Goal: Task Accomplishment & Management: Use online tool/utility

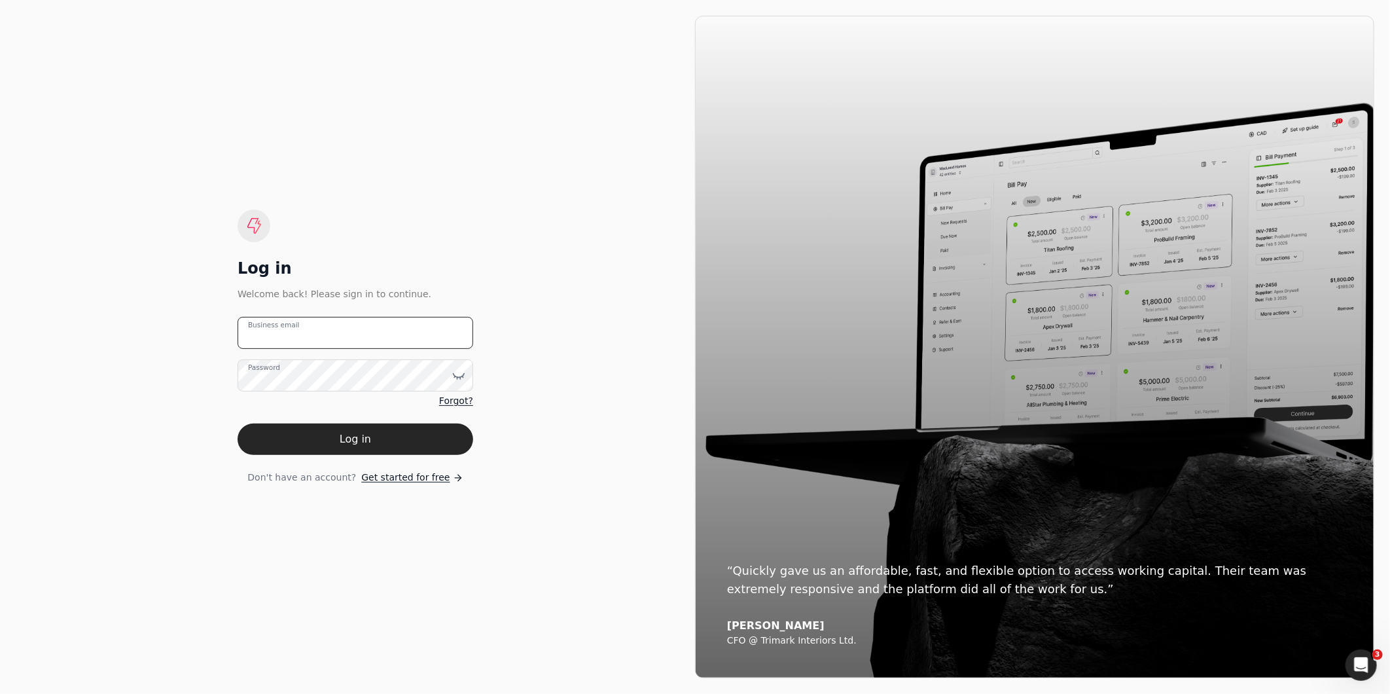
click at [321, 341] on email "Business email" at bounding box center [356, 333] width 236 height 32
type email "[EMAIL_ADDRESS][DOMAIN_NAME]"
click at [238, 423] on button "Log in" at bounding box center [356, 438] width 236 height 31
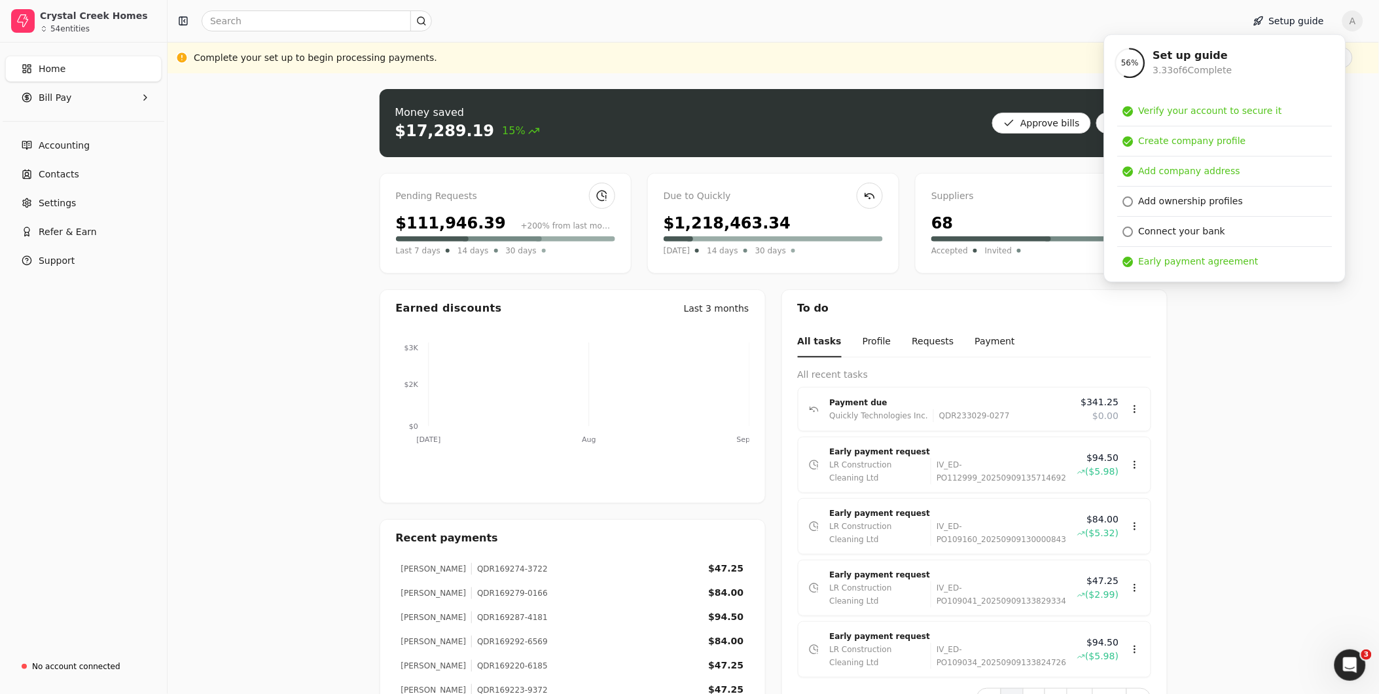
click at [1350, 106] on div "Money saved $17,289.19 15% Approve bills Pay Pending Requests $111,946.39 +200%…" at bounding box center [773, 480] width 1211 height 814
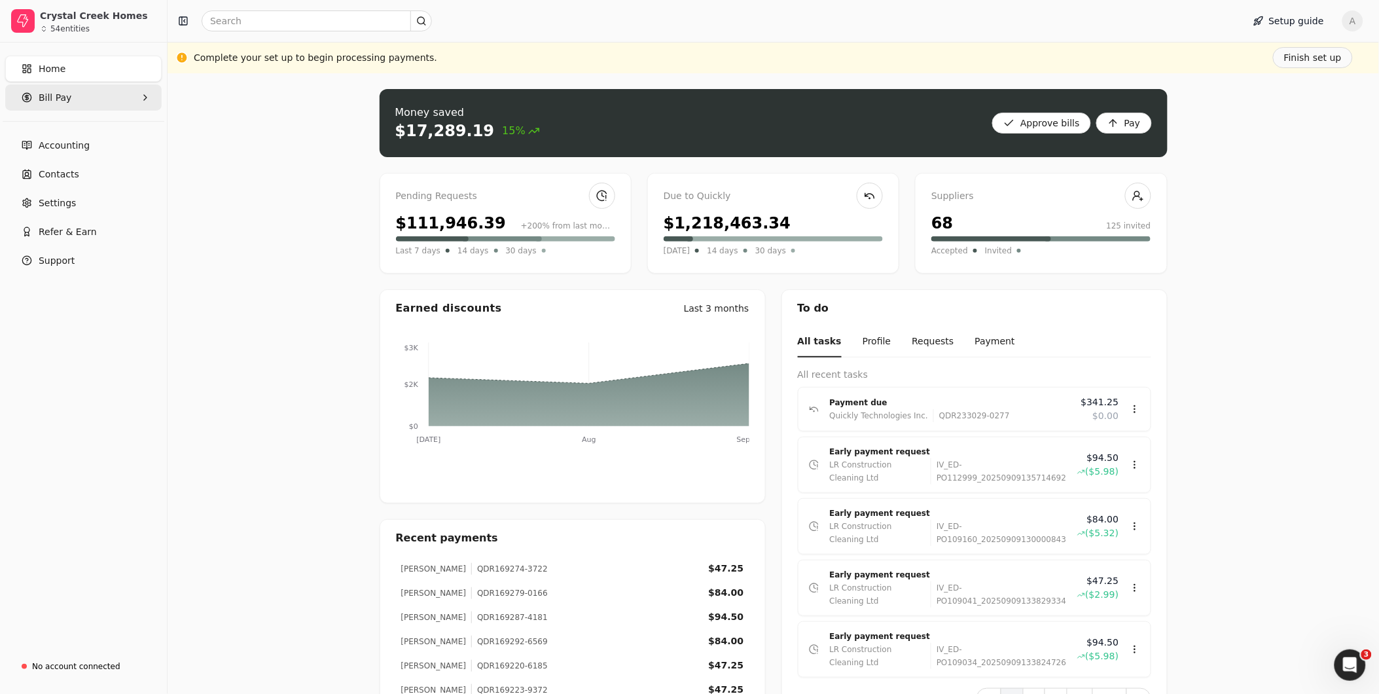
click at [64, 95] on span "Bill Pay" at bounding box center [55, 98] width 33 height 14
drag, startPoint x: 57, startPoint y: 161, endPoint x: 179, endPoint y: 159, distance: 121.7
click at [59, 160] on span "New Requests" at bounding box center [71, 158] width 65 height 14
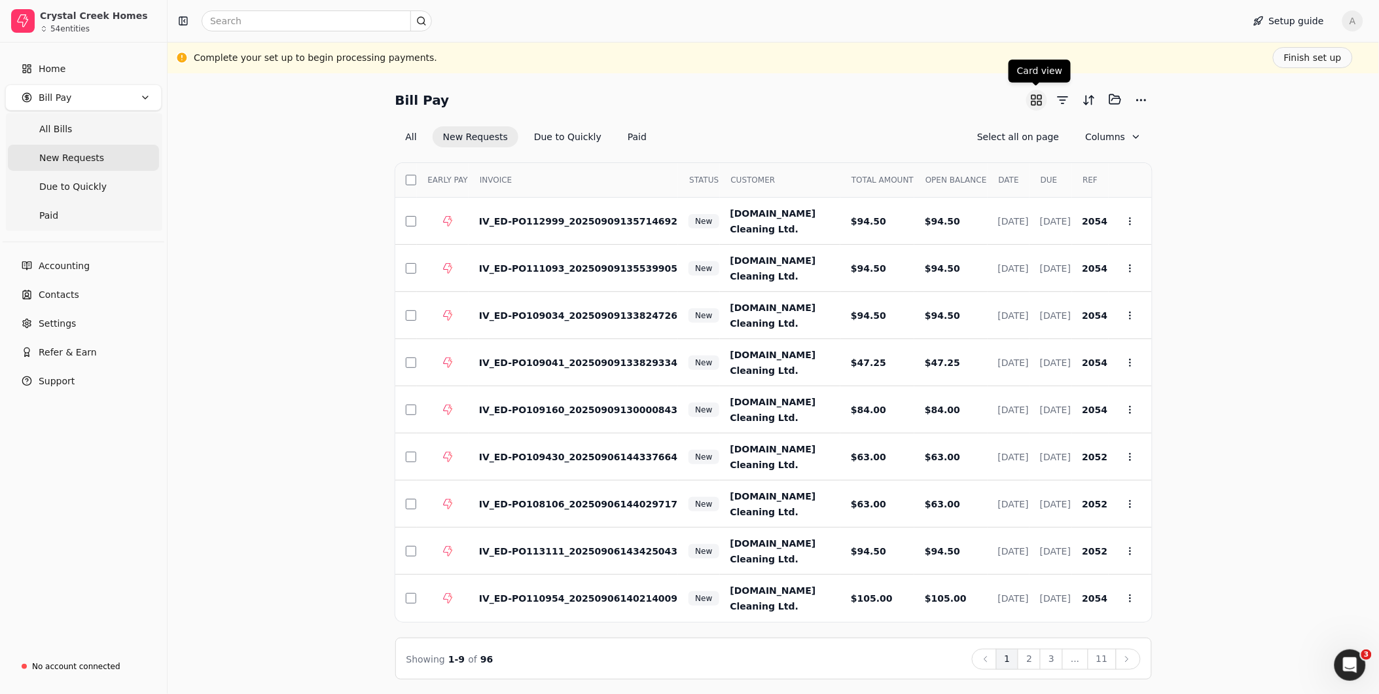
click at [1036, 101] on button "button" at bounding box center [1036, 100] width 21 height 21
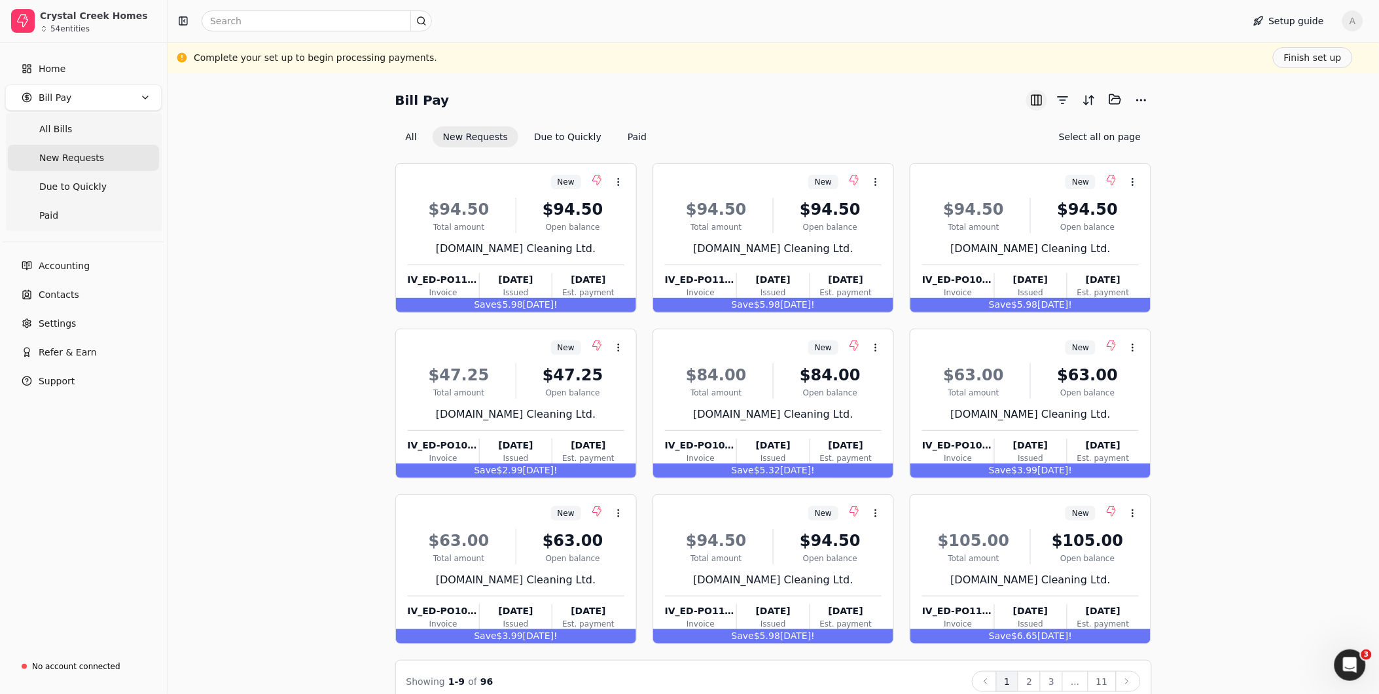
click at [1031, 107] on button "button" at bounding box center [1036, 100] width 21 height 21
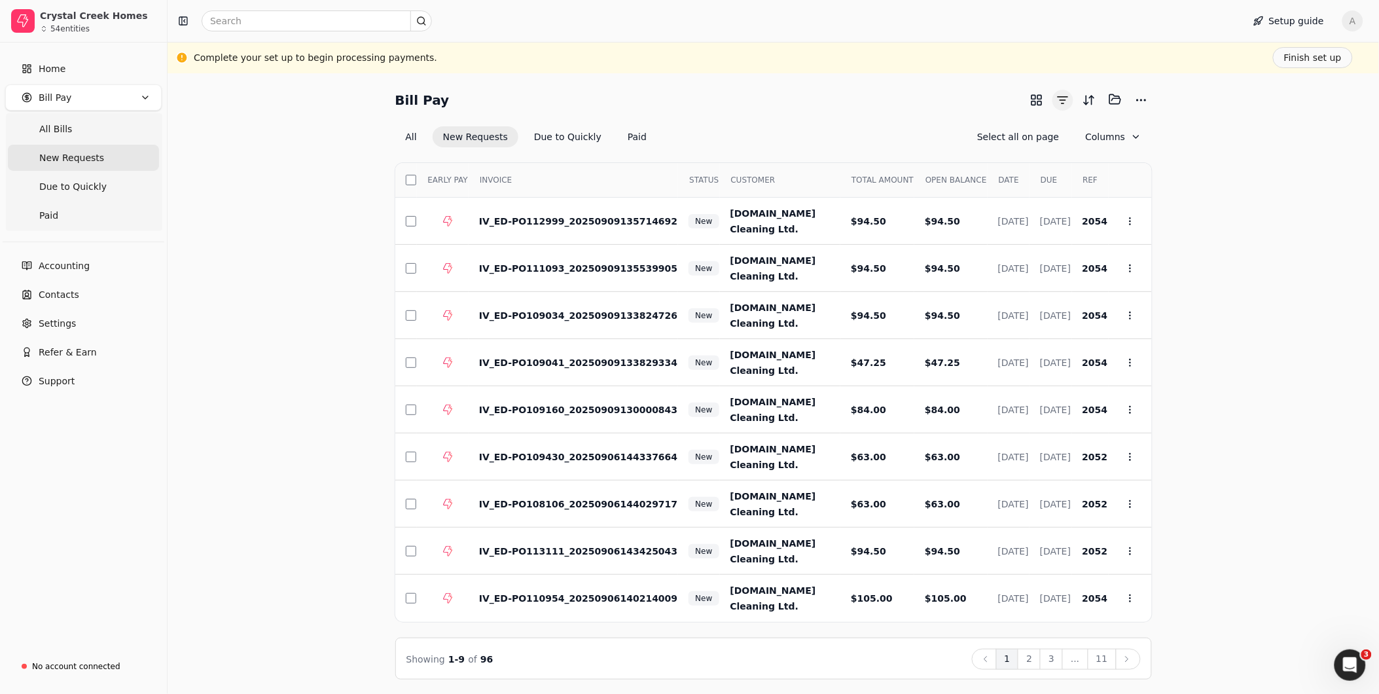
click at [1060, 103] on button "button" at bounding box center [1062, 100] width 21 height 21
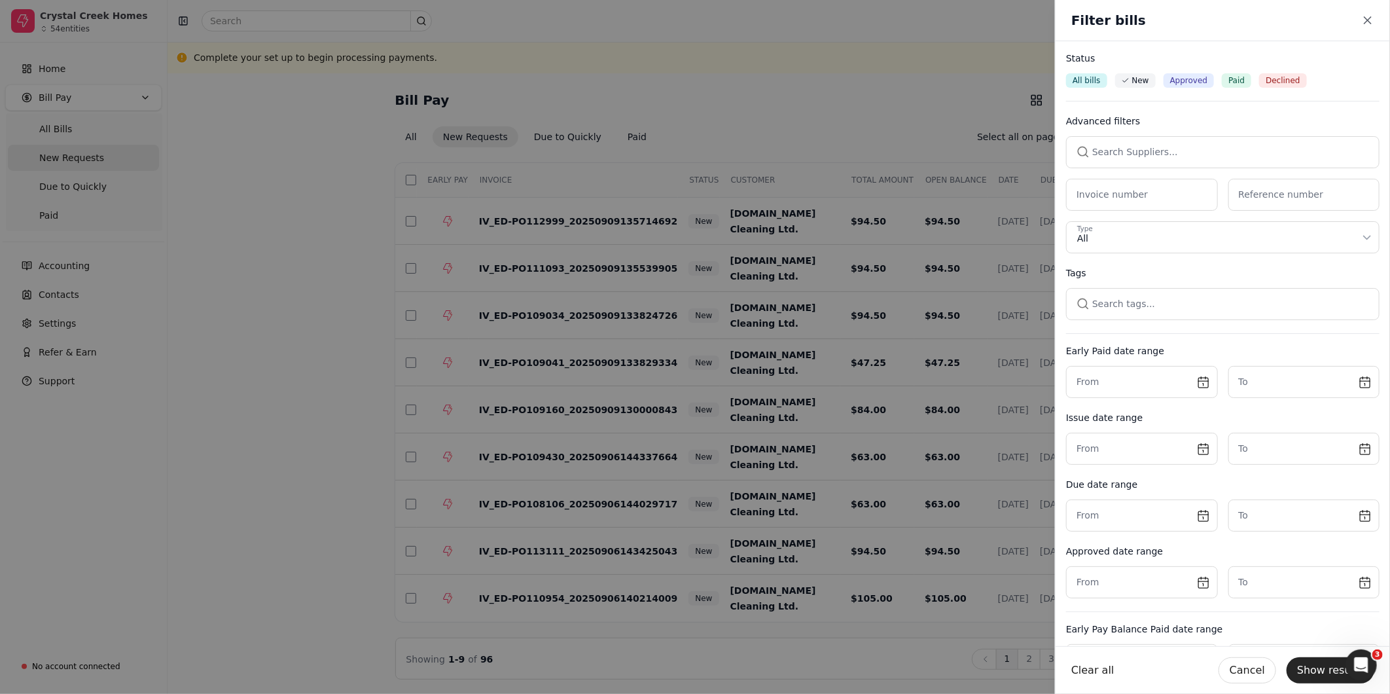
click at [1107, 151] on button "button" at bounding box center [1222, 151] width 313 height 31
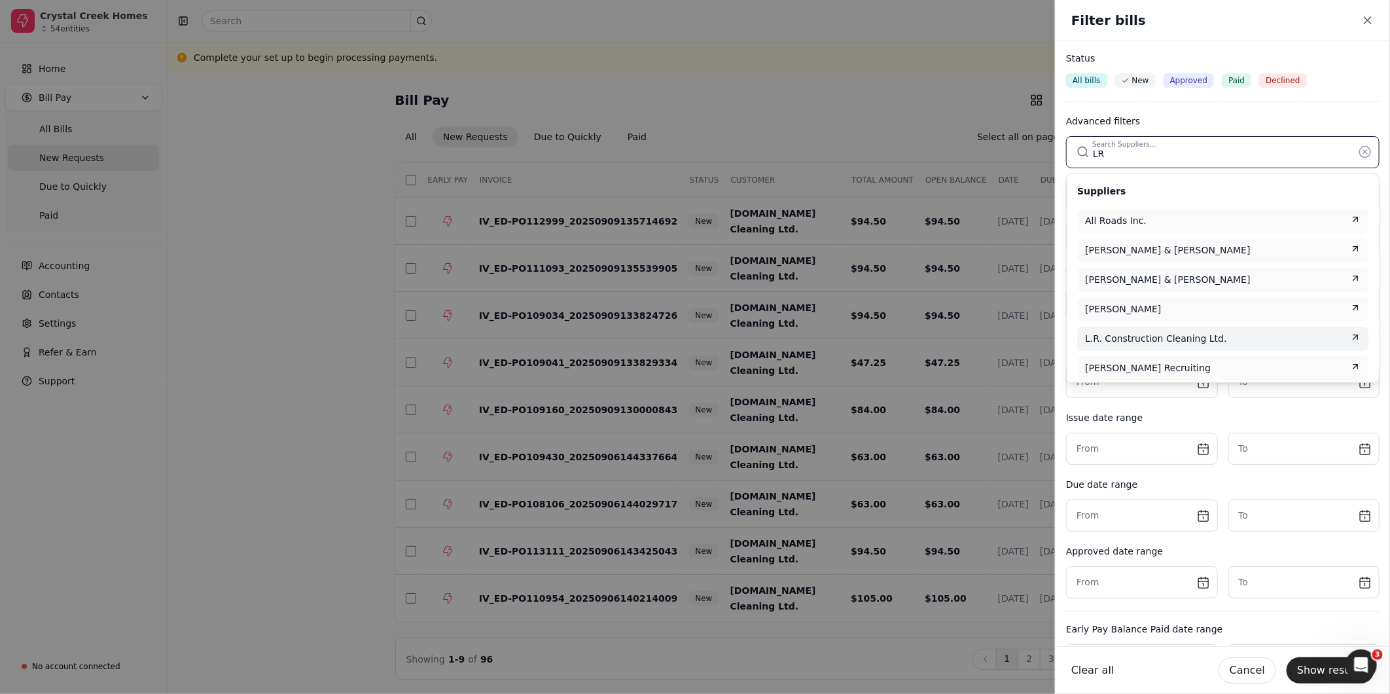
type input "LR"
click at [1150, 341] on span "L.R. Construction Cleaning Ltd." at bounding box center [1155, 339] width 141 height 14
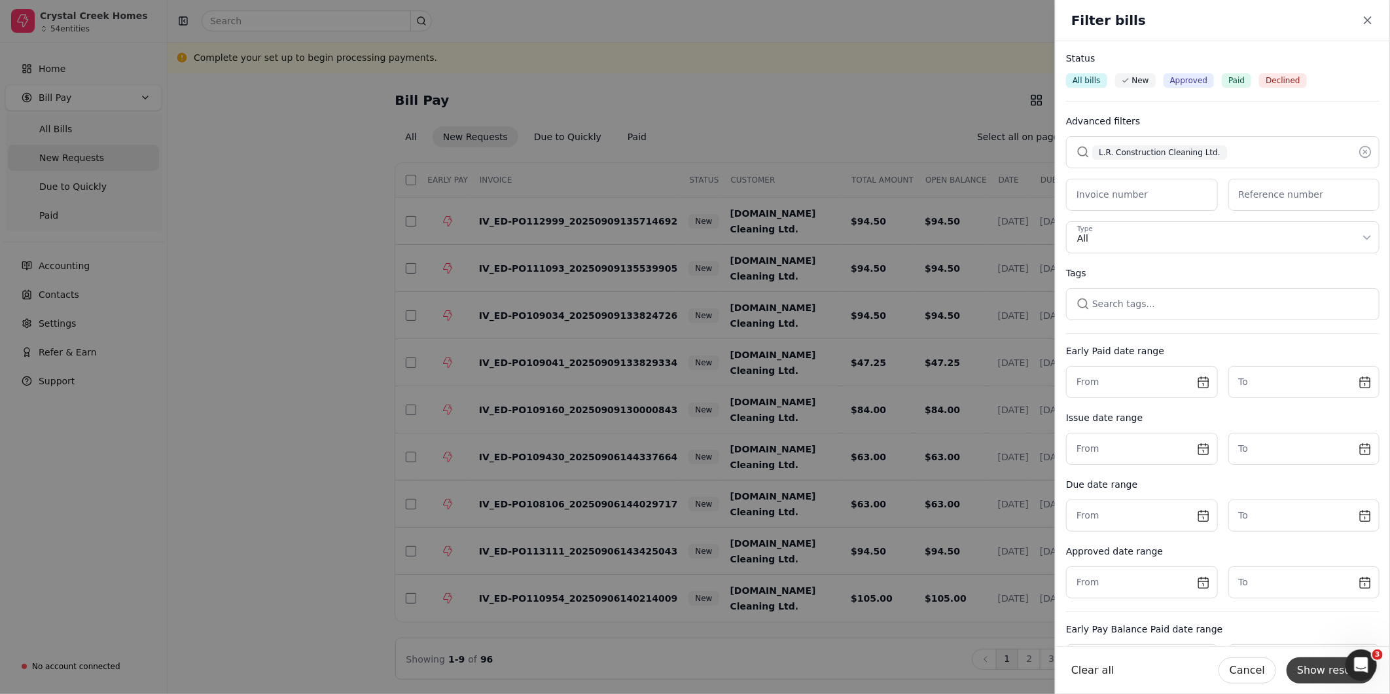
click at [1325, 668] on button "Show results" at bounding box center [1331, 670] width 88 height 26
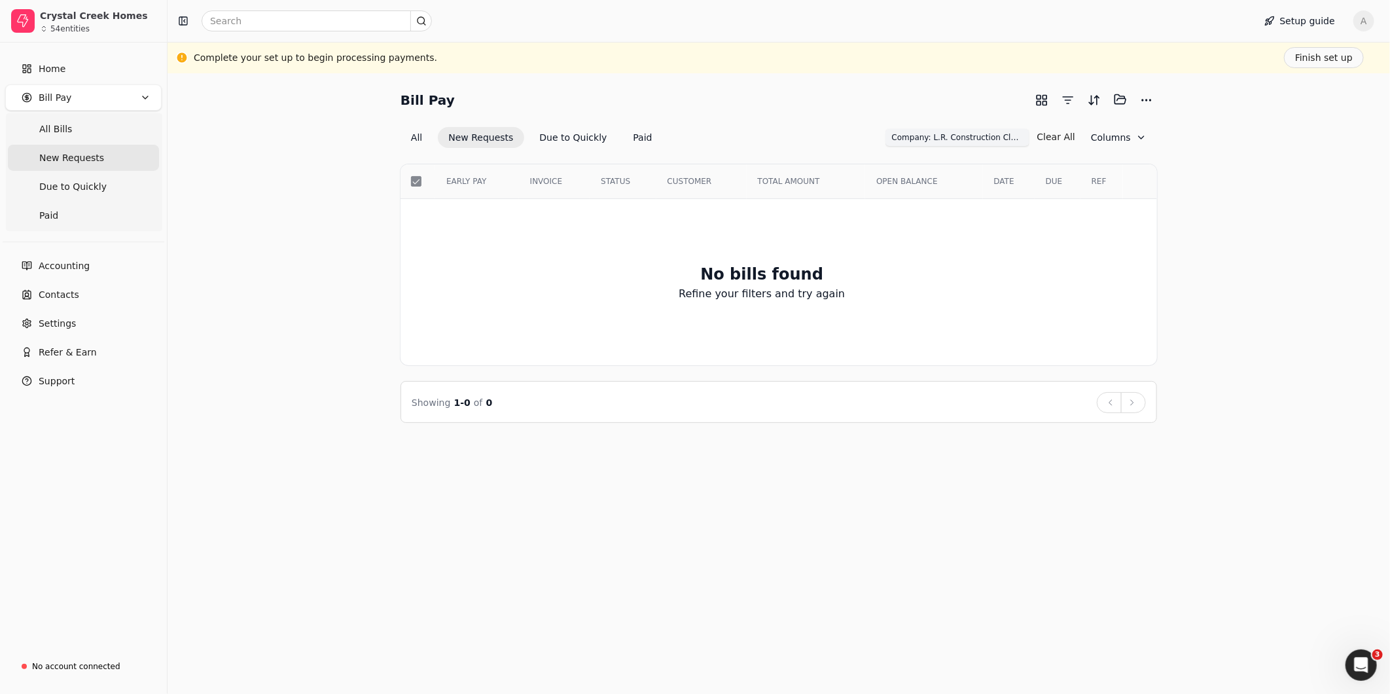
click at [1022, 137] on span "Company: L.R. Construction Cleaning Ltd." at bounding box center [957, 138] width 131 height 12
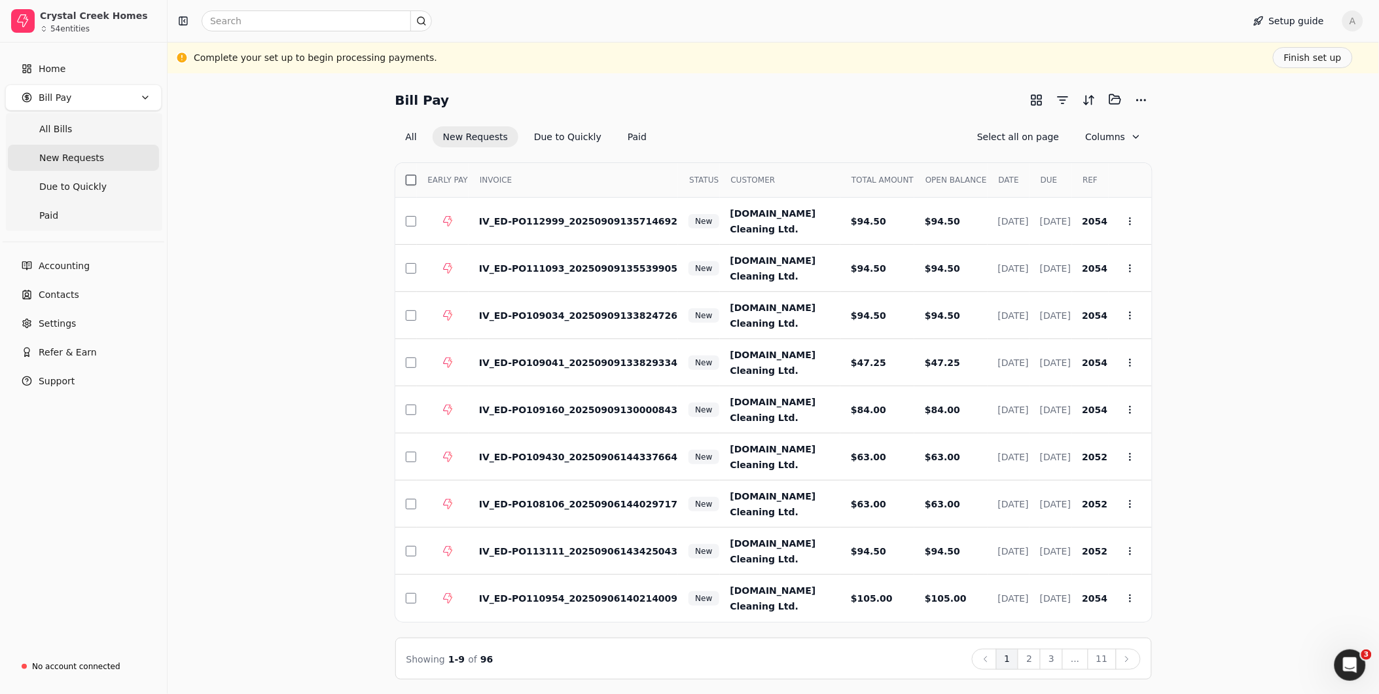
click at [411, 175] on button "button" at bounding box center [411, 180] width 10 height 10
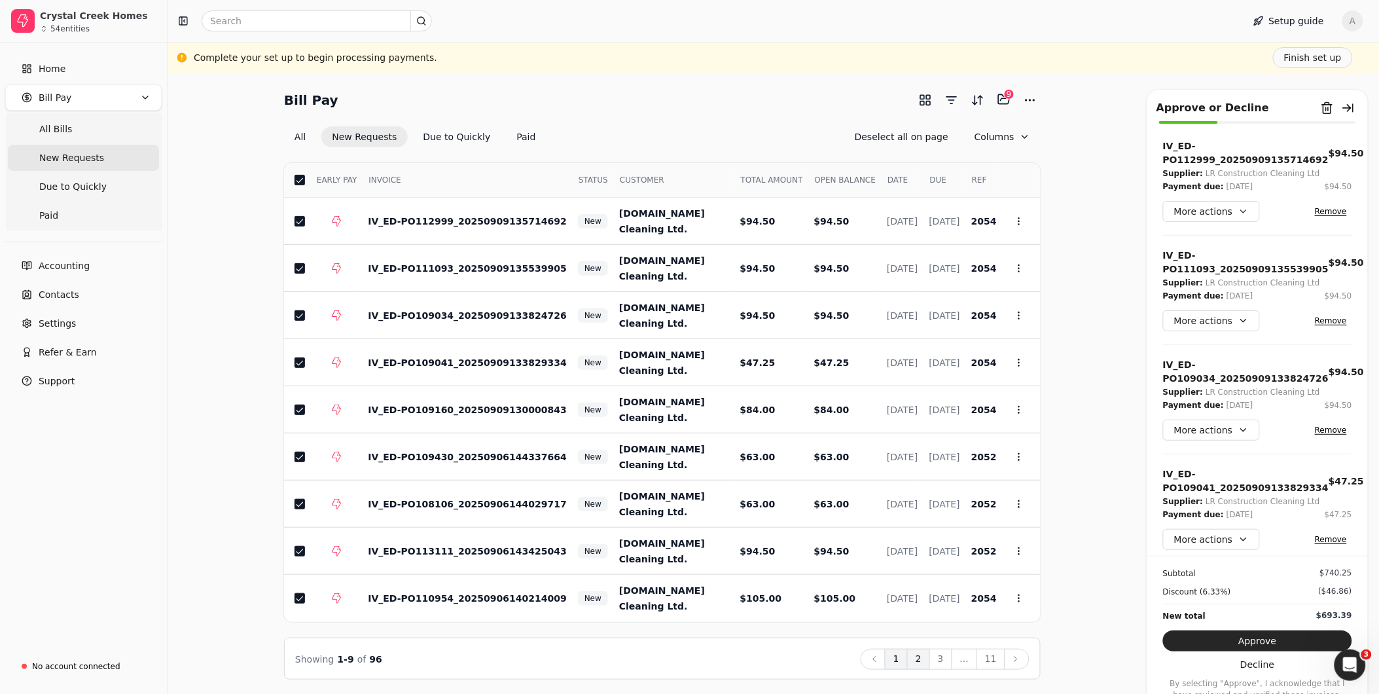
click at [917, 662] on button "2" at bounding box center [918, 659] width 23 height 21
click at [947, 665] on button "3" at bounding box center [940, 659] width 23 height 21
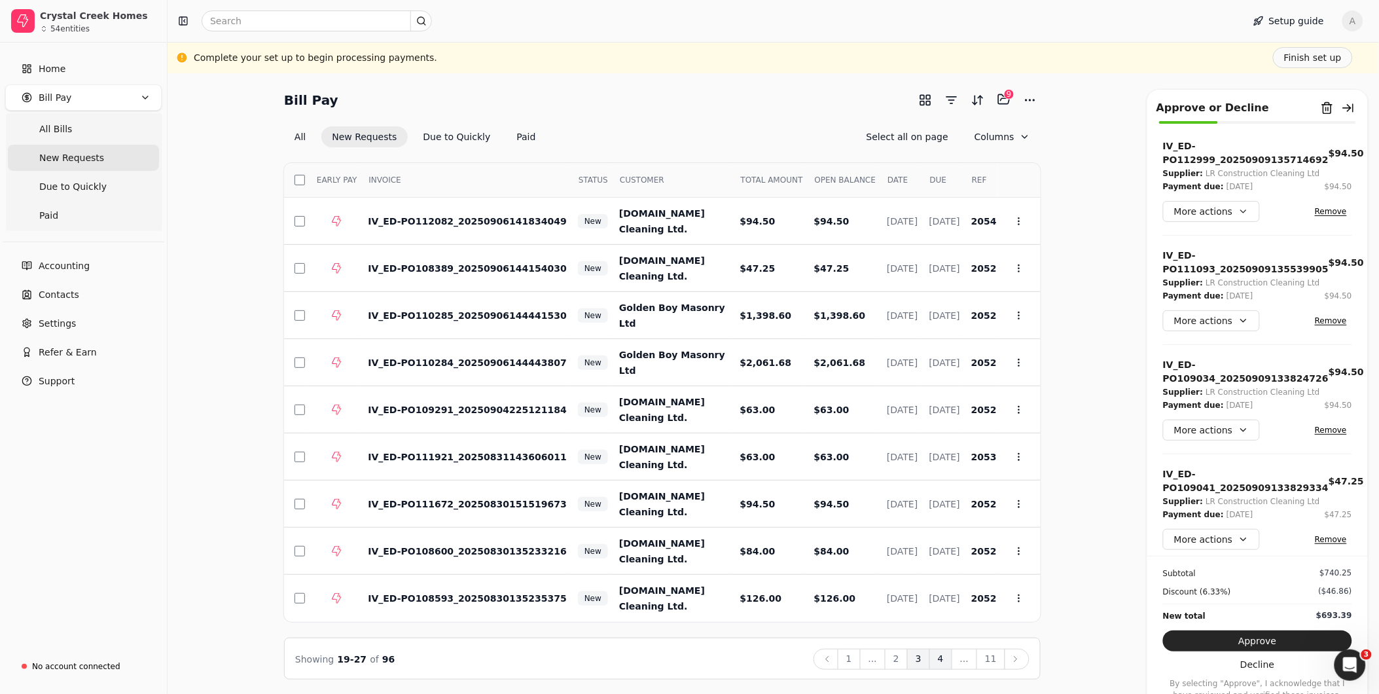
click at [952, 662] on button "4" at bounding box center [940, 659] width 23 height 21
click at [982, 663] on button "11" at bounding box center [990, 659] width 29 height 21
